Goal: Information Seeking & Learning: Learn about a topic

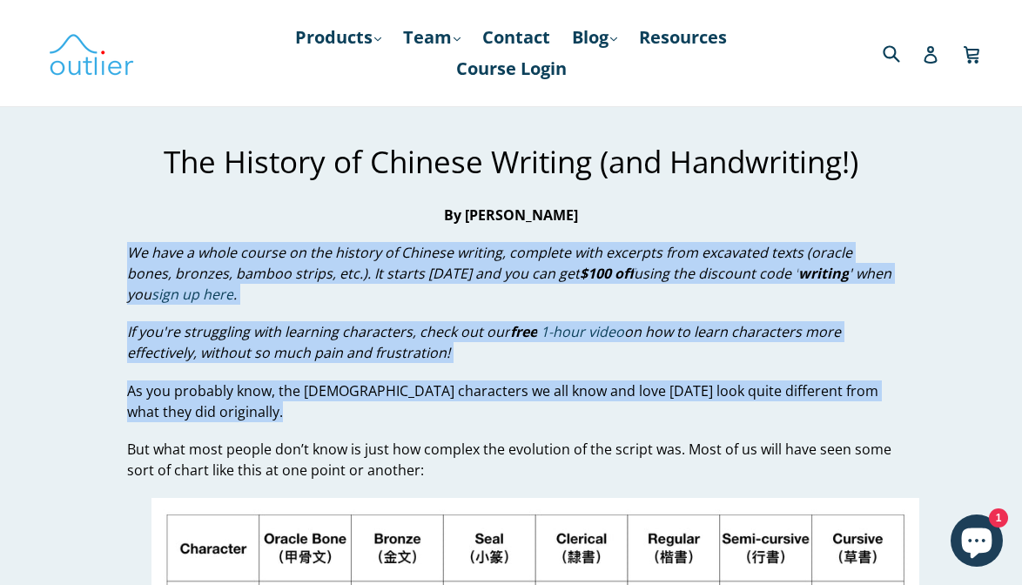
drag, startPoint x: 131, startPoint y: 255, endPoint x: 240, endPoint y: 432, distance: 208.0
copy div "We have a whole course on the history of Chinese writing, complete with excerpt…"
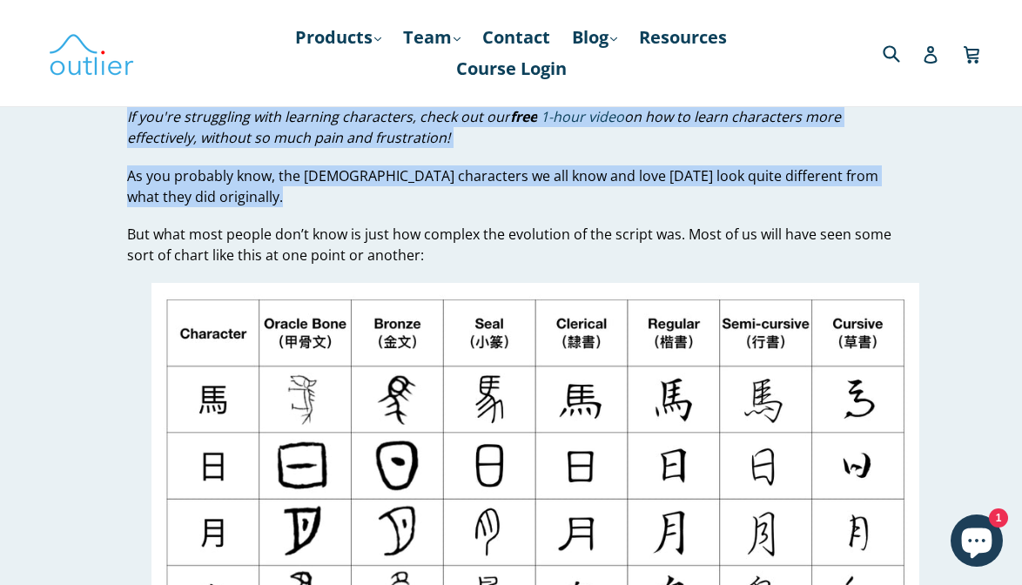
scroll to position [213, 0]
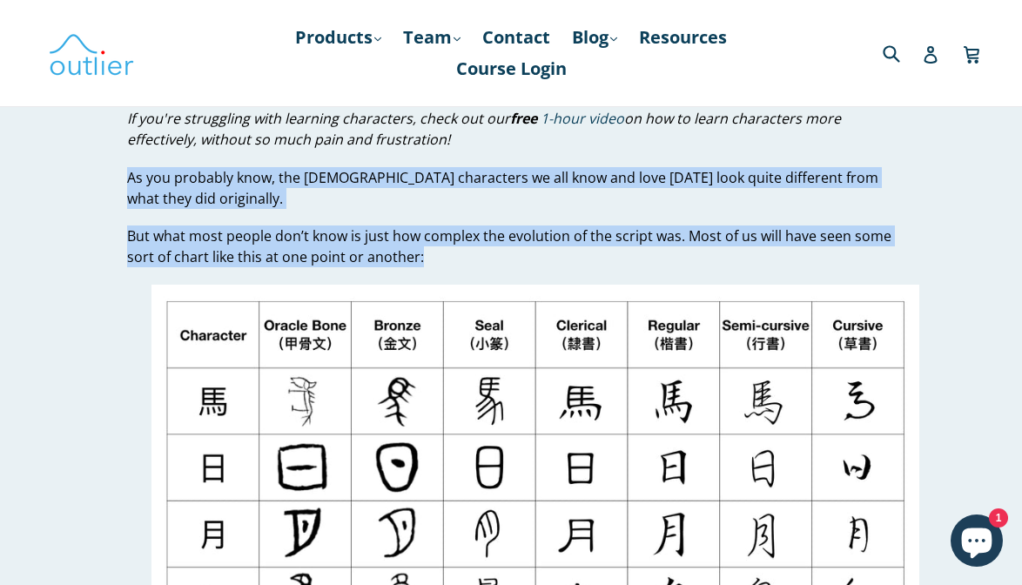
drag, startPoint x: 127, startPoint y: 184, endPoint x: 442, endPoint y: 263, distance: 324.9
copy div "As you probably know, the Chinese characters we all know and love today look qu…"
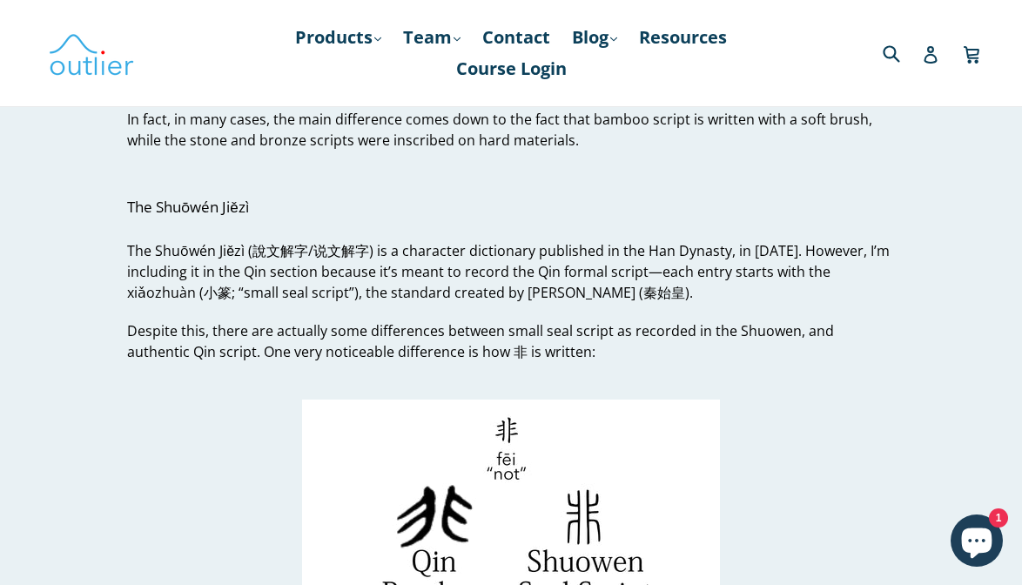
scroll to position [16648, 0]
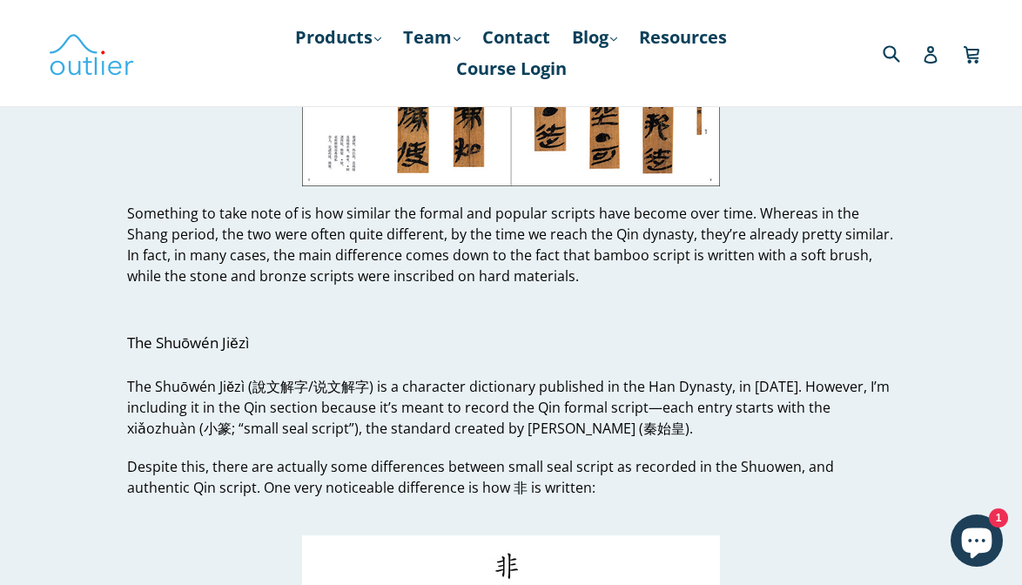
click at [442, 377] on span "The Shuōwén Jiězì (說文解字/说文解字) is a character dictionary published in the Han Dy…" at bounding box center [508, 407] width 762 height 61
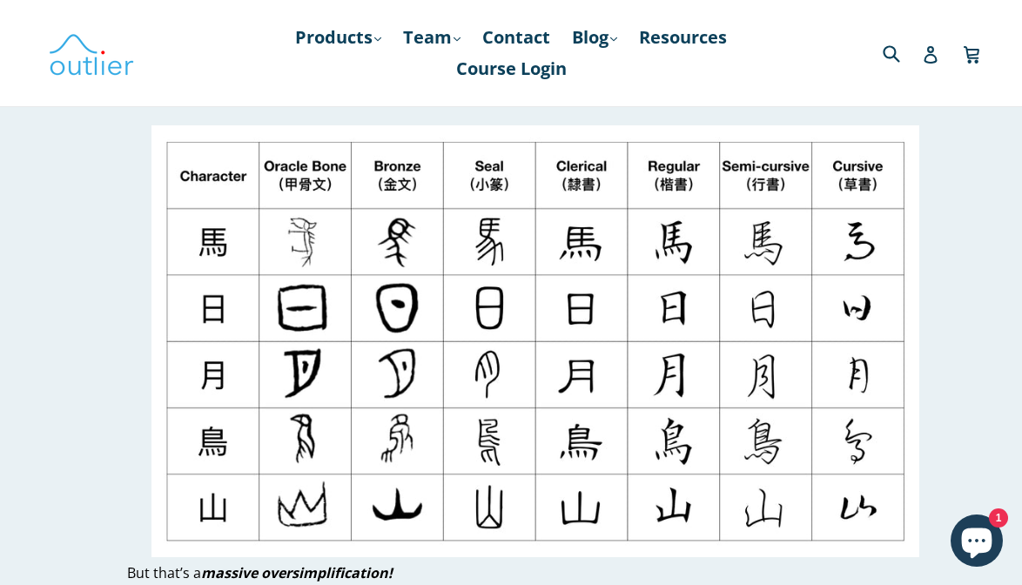
scroll to position [0, 0]
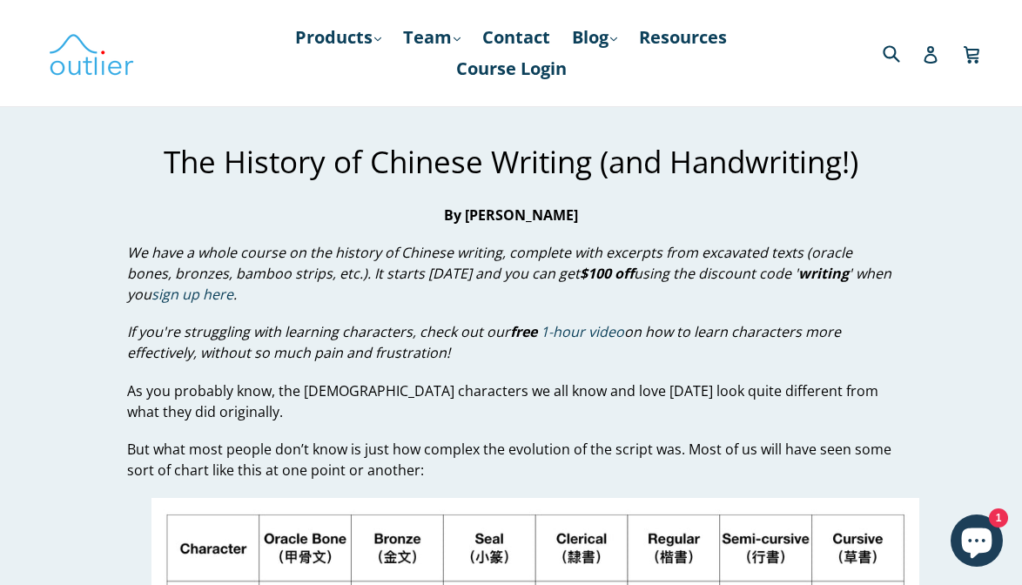
copy body "The History of Chinese Writing – Outlier Linguistics Skip to content Submit Clo…"
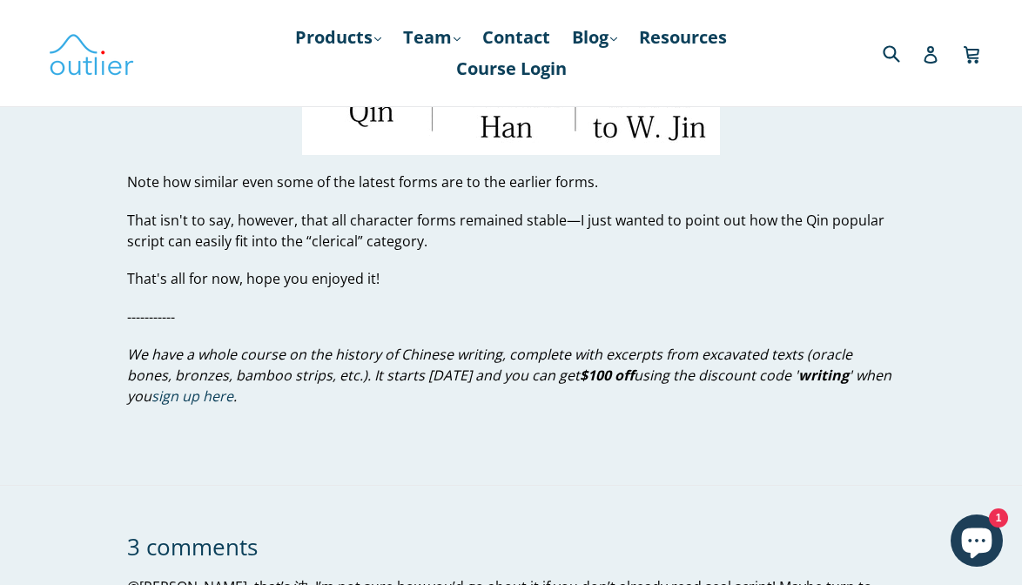
scroll to position [17955, 0]
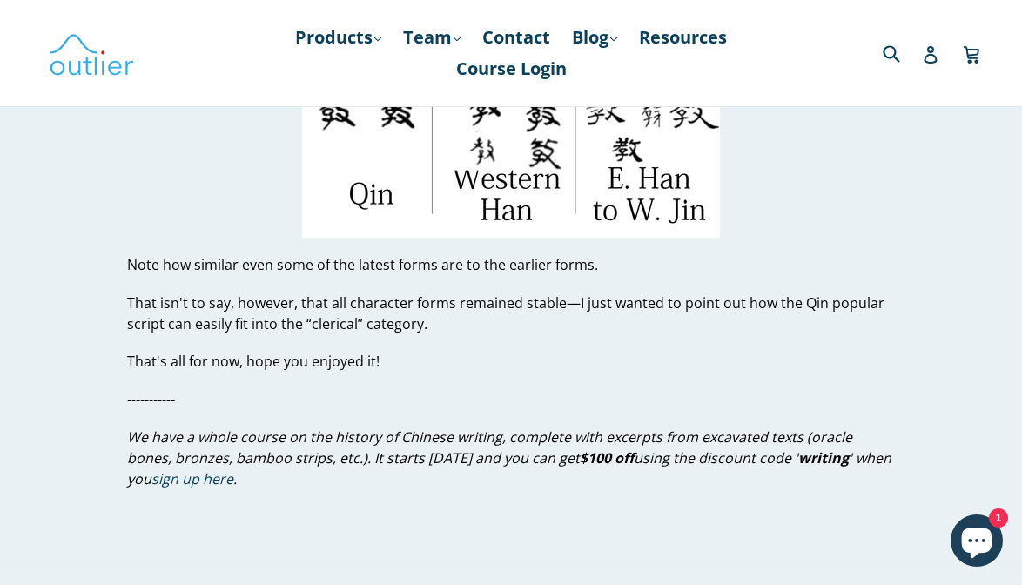
click at [289, 426] on p "We have a whole course on the history of Chinese writing, complete with excerpt…" at bounding box center [511, 457] width 768 height 63
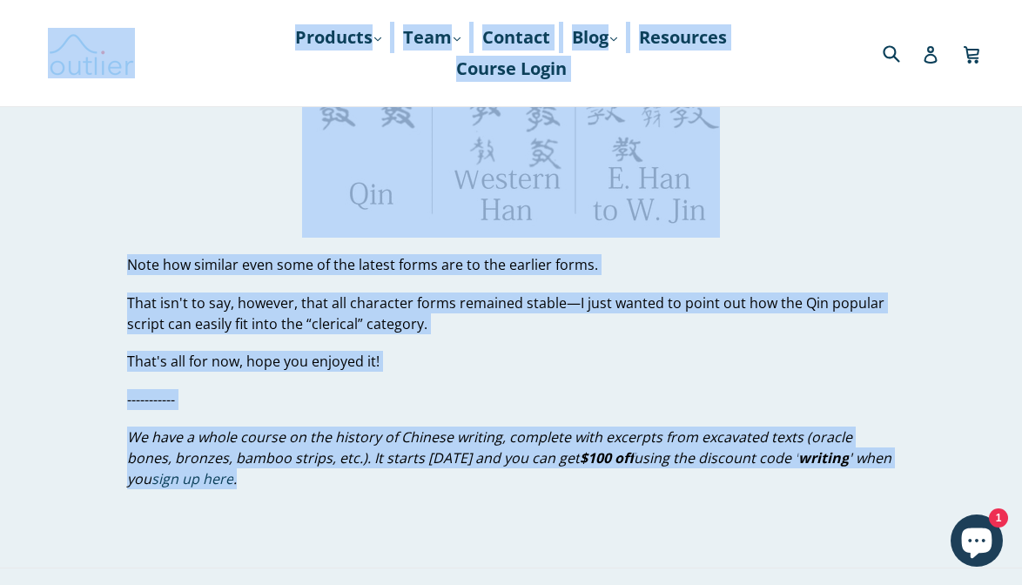
click at [395, 351] on p "That's all for now, hope you enjoyed it!" at bounding box center [511, 361] width 768 height 21
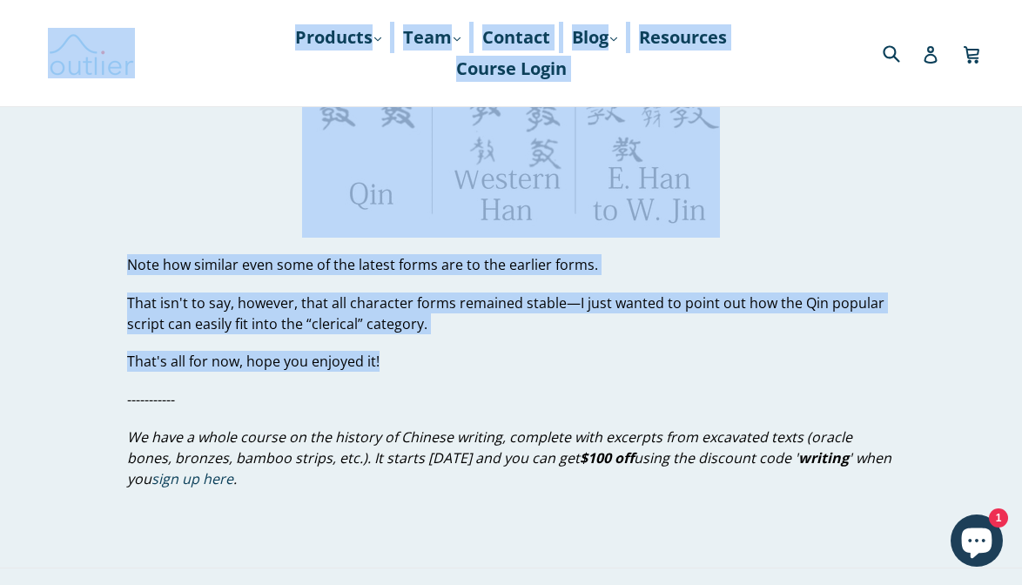
copy body "The History of Chinese Writing – Outlier Linguistics Skip to content Submit Clo…"
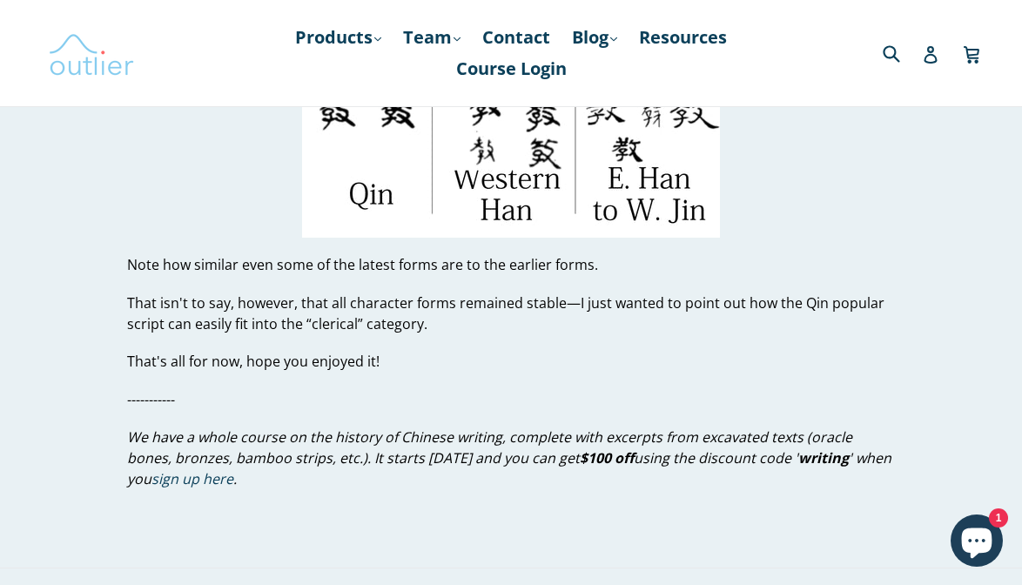
click at [83, 53] on img at bounding box center [91, 53] width 87 height 50
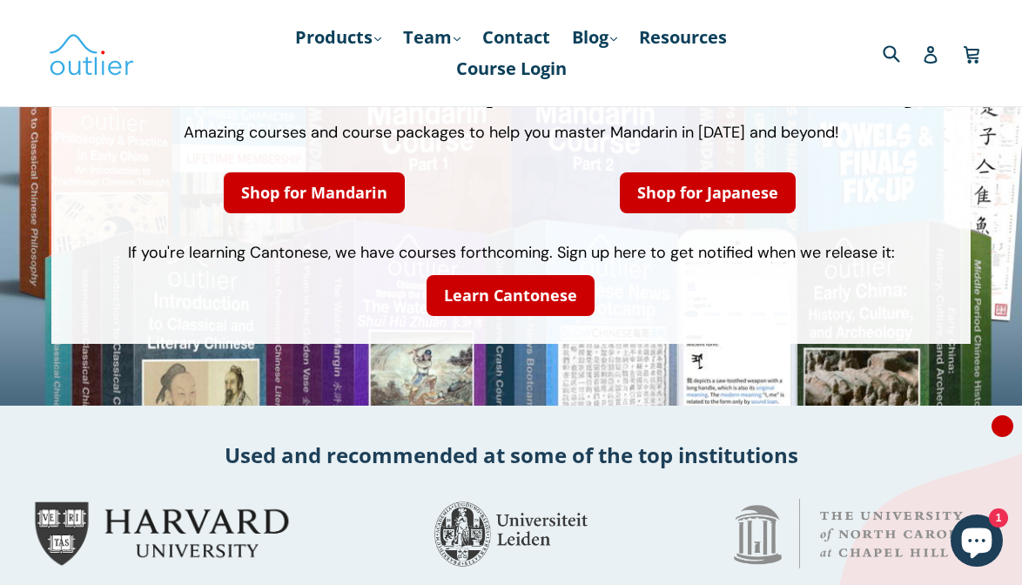
scroll to position [255, 0]
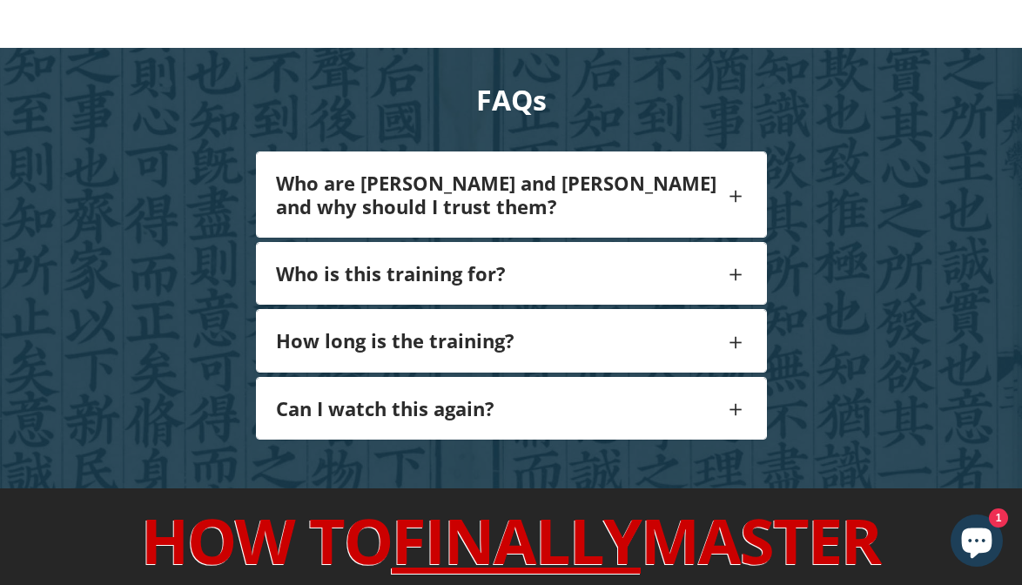
scroll to position [2157, 0]
